Goal: Find specific fact: Find specific fact

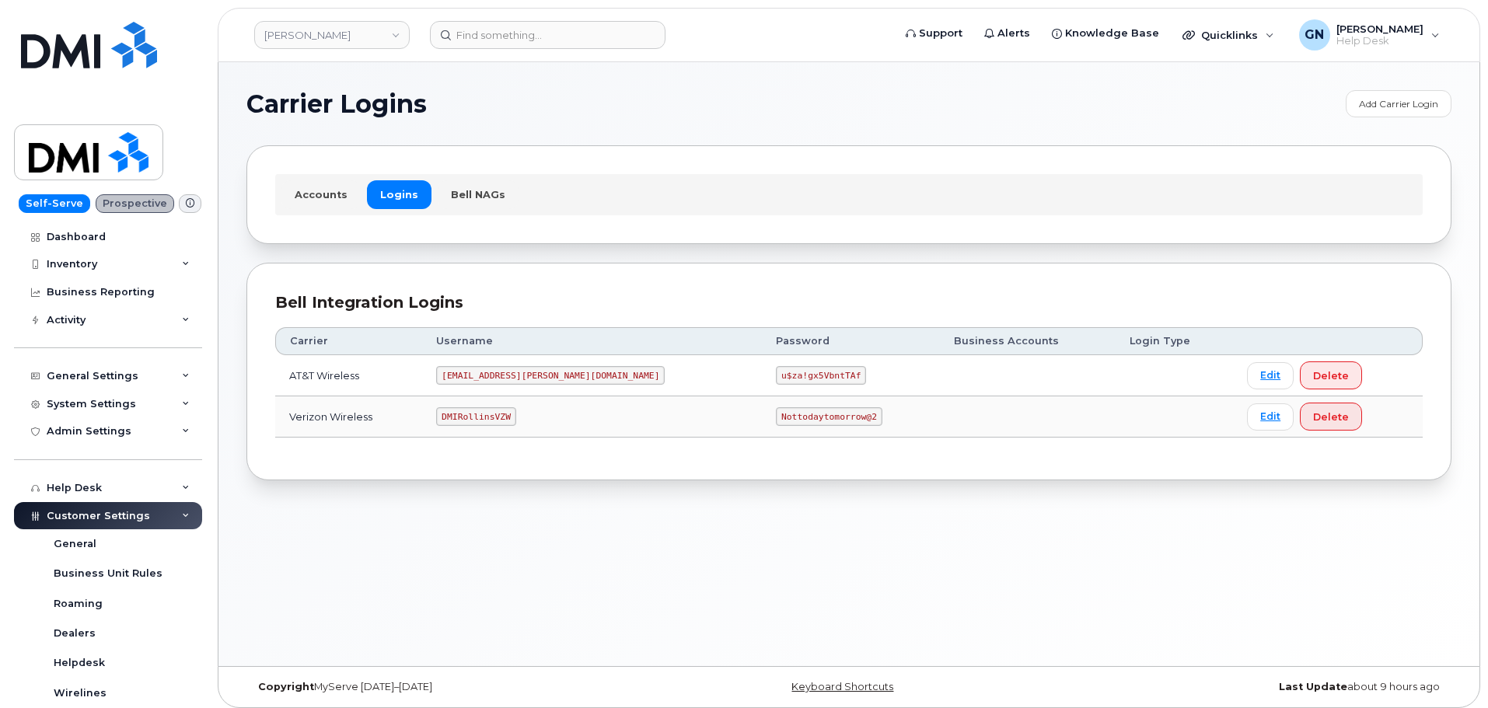
scroll to position [8, 0]
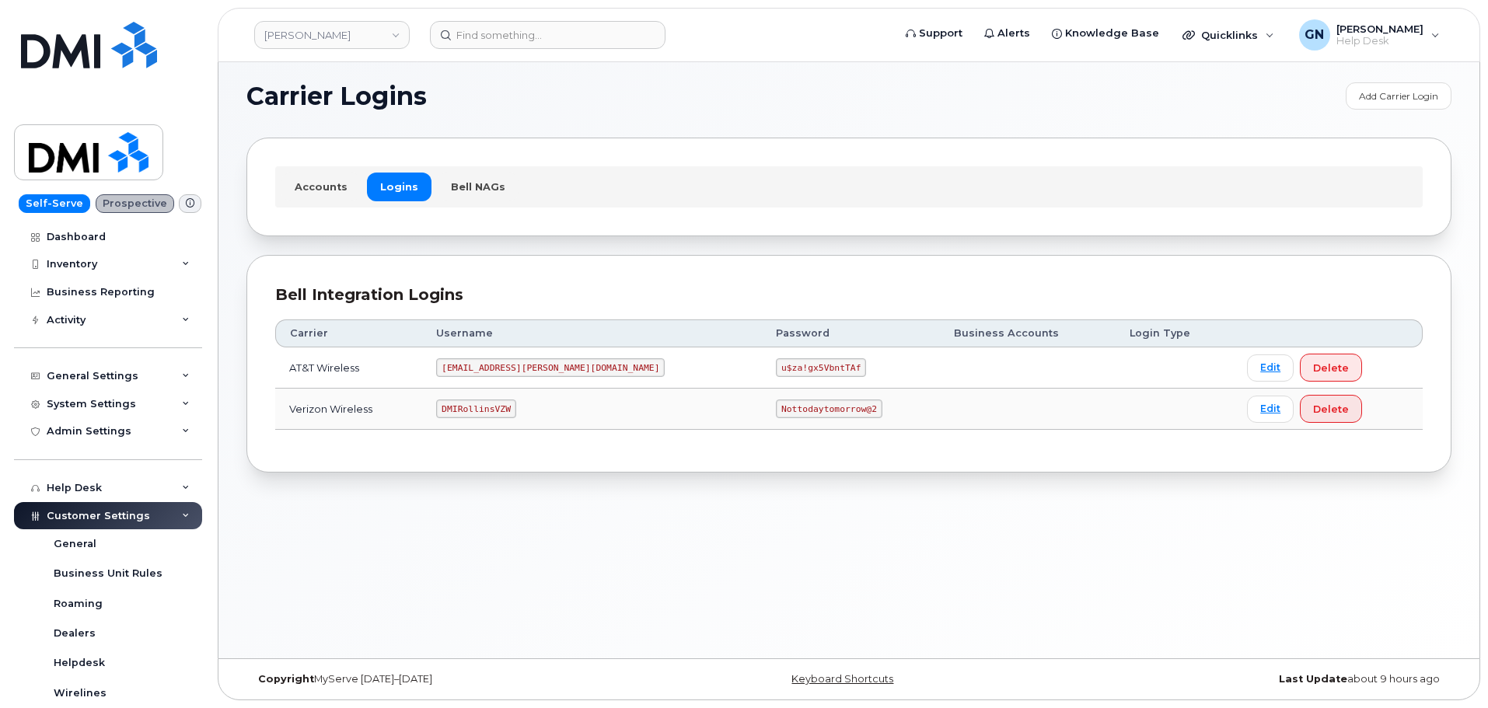
click at [506, 410] on code "DMIRollinsVZW" at bounding box center [475, 409] width 79 height 19
copy code "DMIRollinsVZW"
click at [776, 407] on code "Nottodaytomorrow@2" at bounding box center [829, 409] width 106 height 19
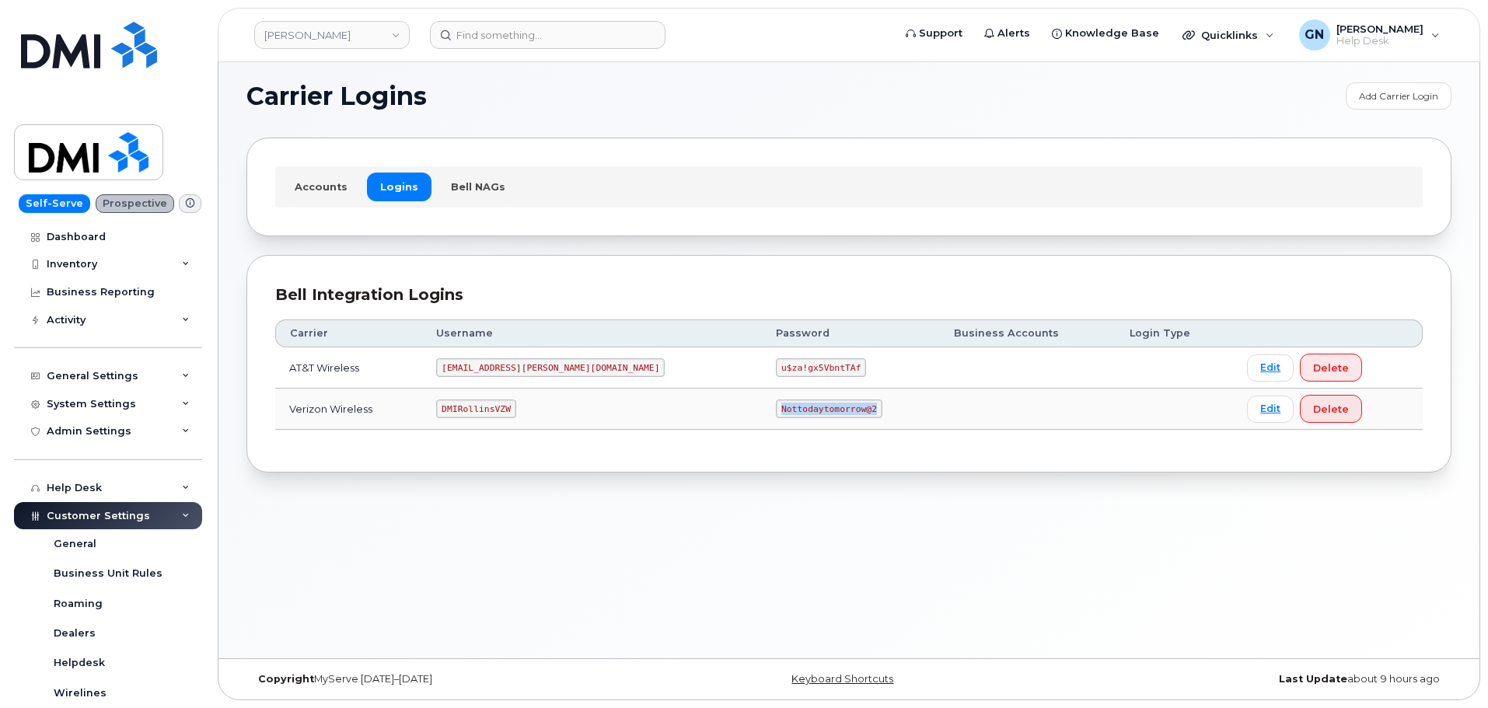
click at [776, 407] on code "Nottodaytomorrow@2" at bounding box center [829, 409] width 106 height 19
copy code "Nottodaytomorrow@2"
